Goal: Navigation & Orientation: Find specific page/section

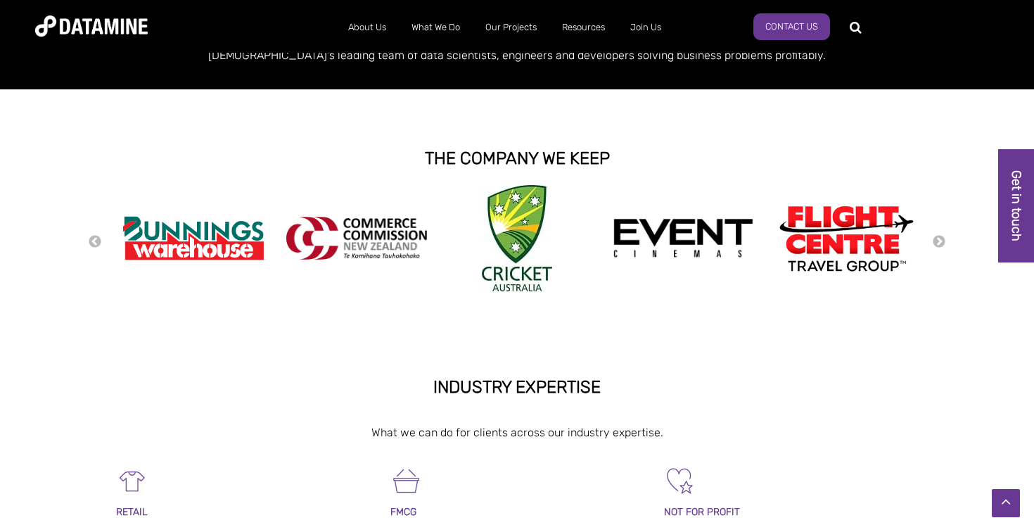
scroll to position [268, 1]
click at [938, 241] on button "Next" at bounding box center [939, 241] width 14 height 15
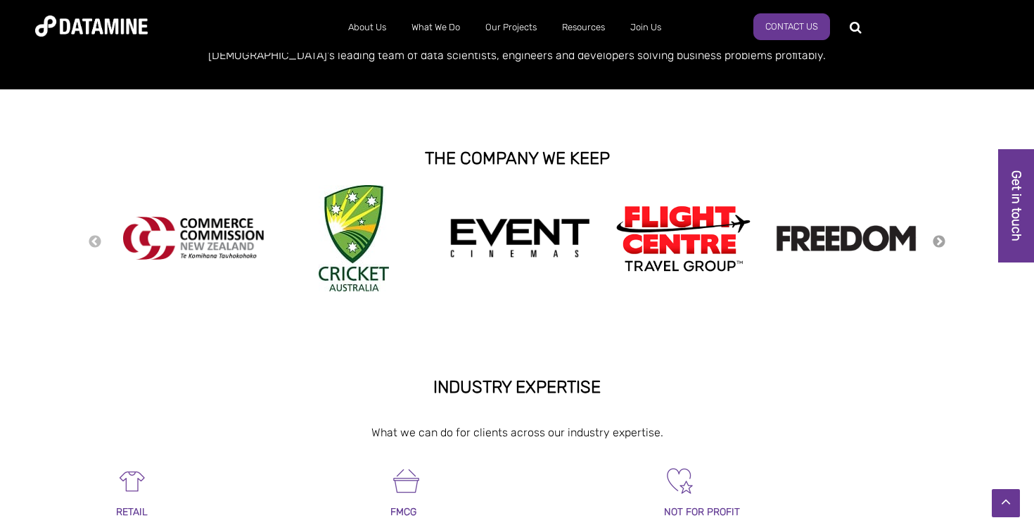
click at [938, 241] on button "Next" at bounding box center [939, 241] width 14 height 15
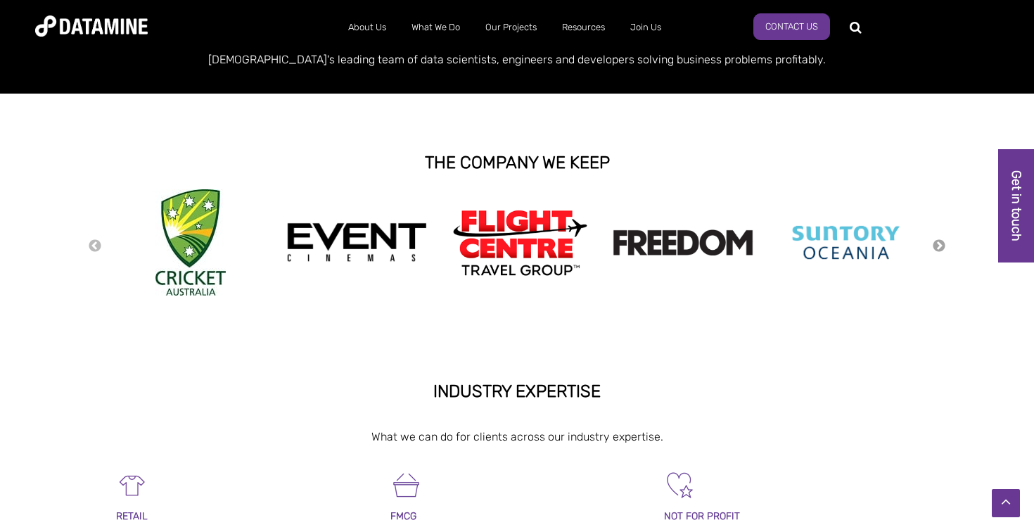
scroll to position [266, 1]
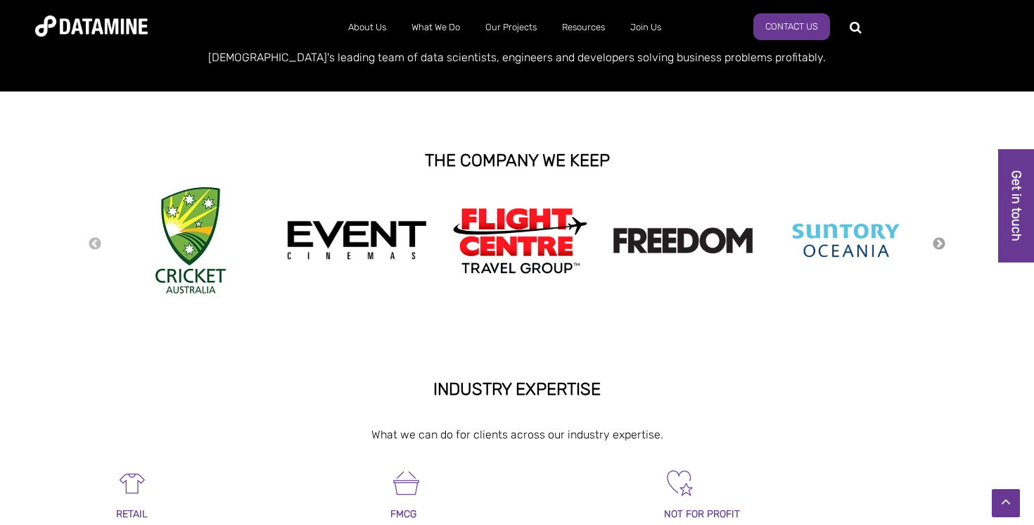
click at [938, 241] on button "Next" at bounding box center [939, 243] width 14 height 15
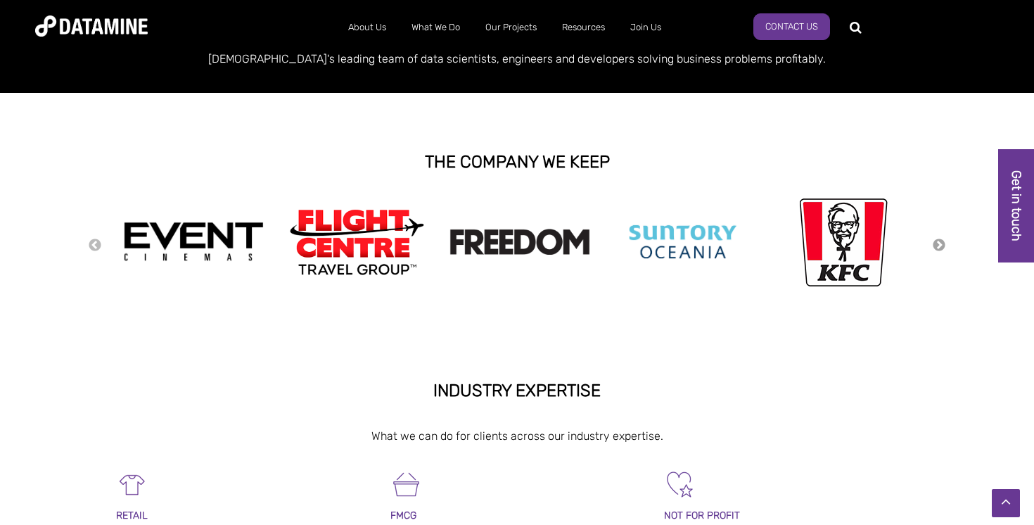
scroll to position [263, 0]
click at [938, 241] on button "Next" at bounding box center [939, 245] width 14 height 15
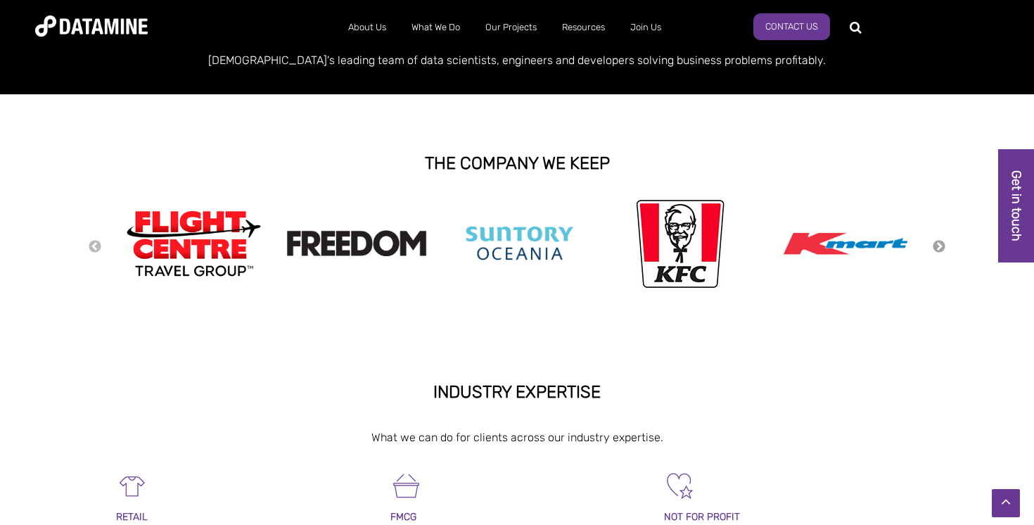
click at [938, 241] on button "Next" at bounding box center [939, 246] width 14 height 15
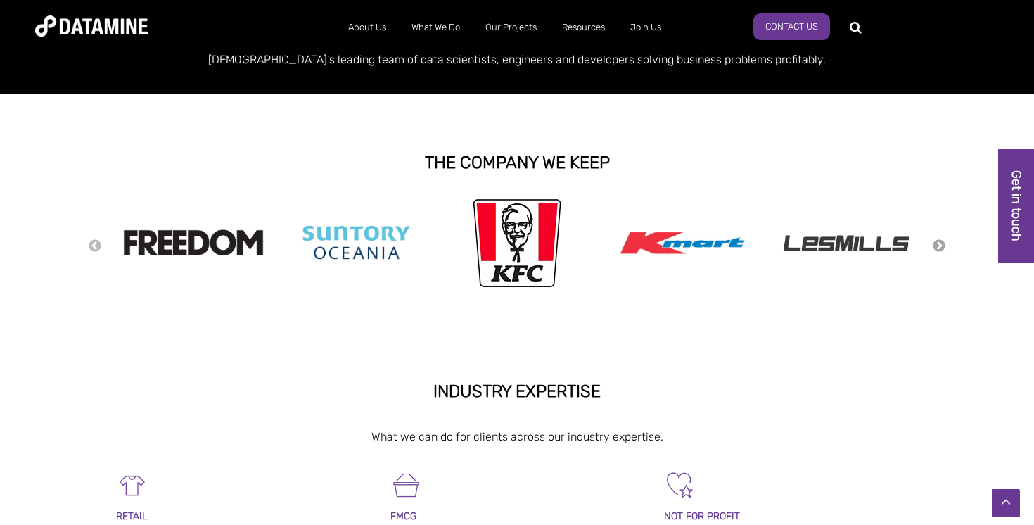
click at [938, 241] on button "Next" at bounding box center [939, 245] width 14 height 15
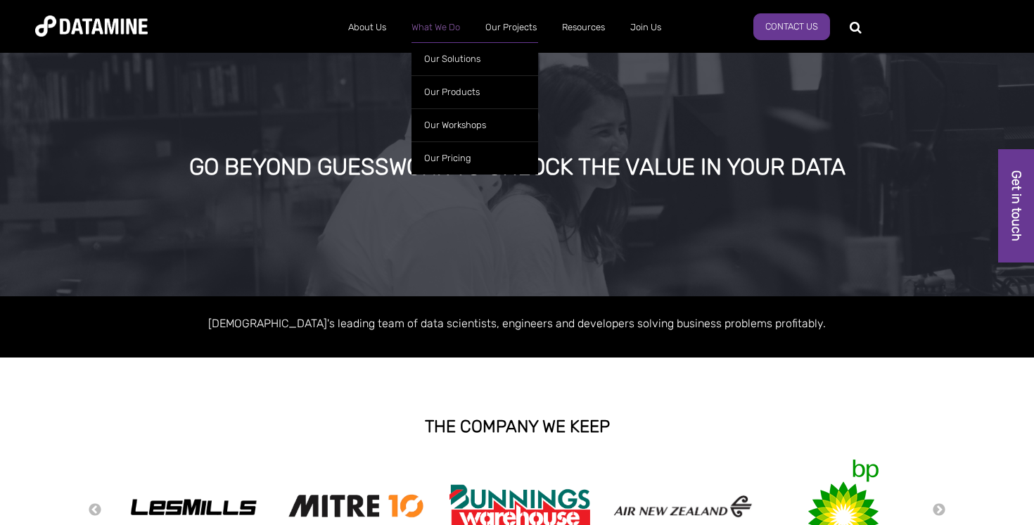
scroll to position [0, 0]
click at [438, 18] on link "What We Do" at bounding box center [436, 27] width 74 height 37
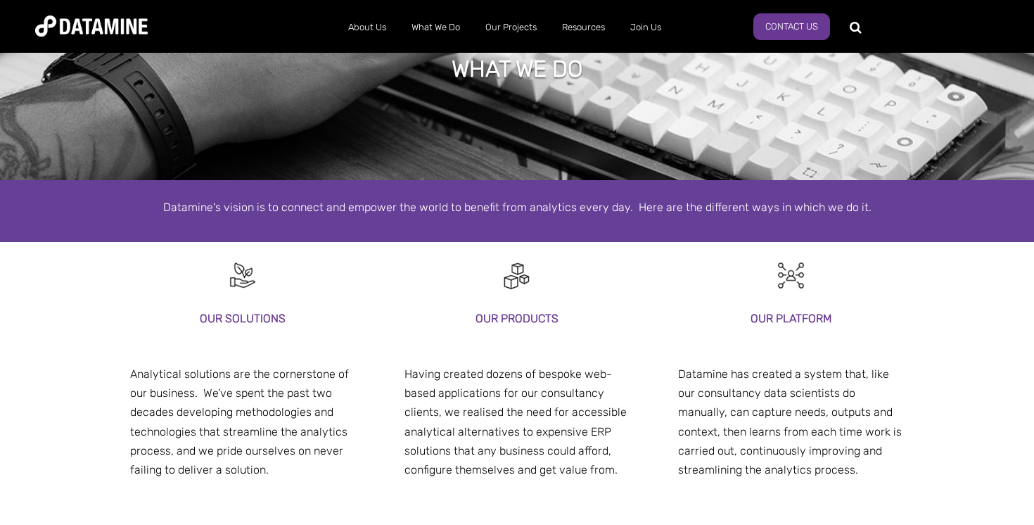
scroll to position [80, 0]
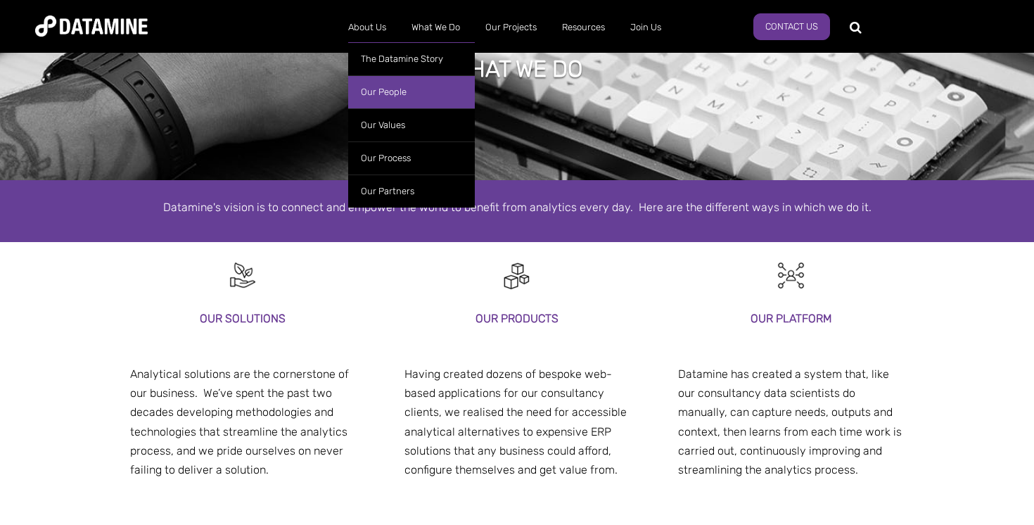
click at [398, 98] on link "Our People" at bounding box center [411, 91] width 127 height 33
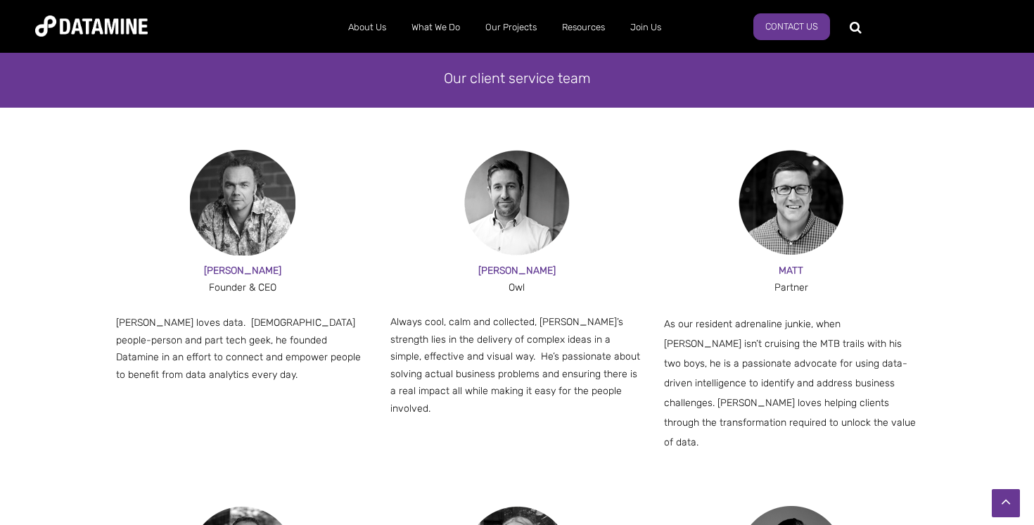
scroll to position [797, 0]
